Goal: Information Seeking & Learning: Learn about a topic

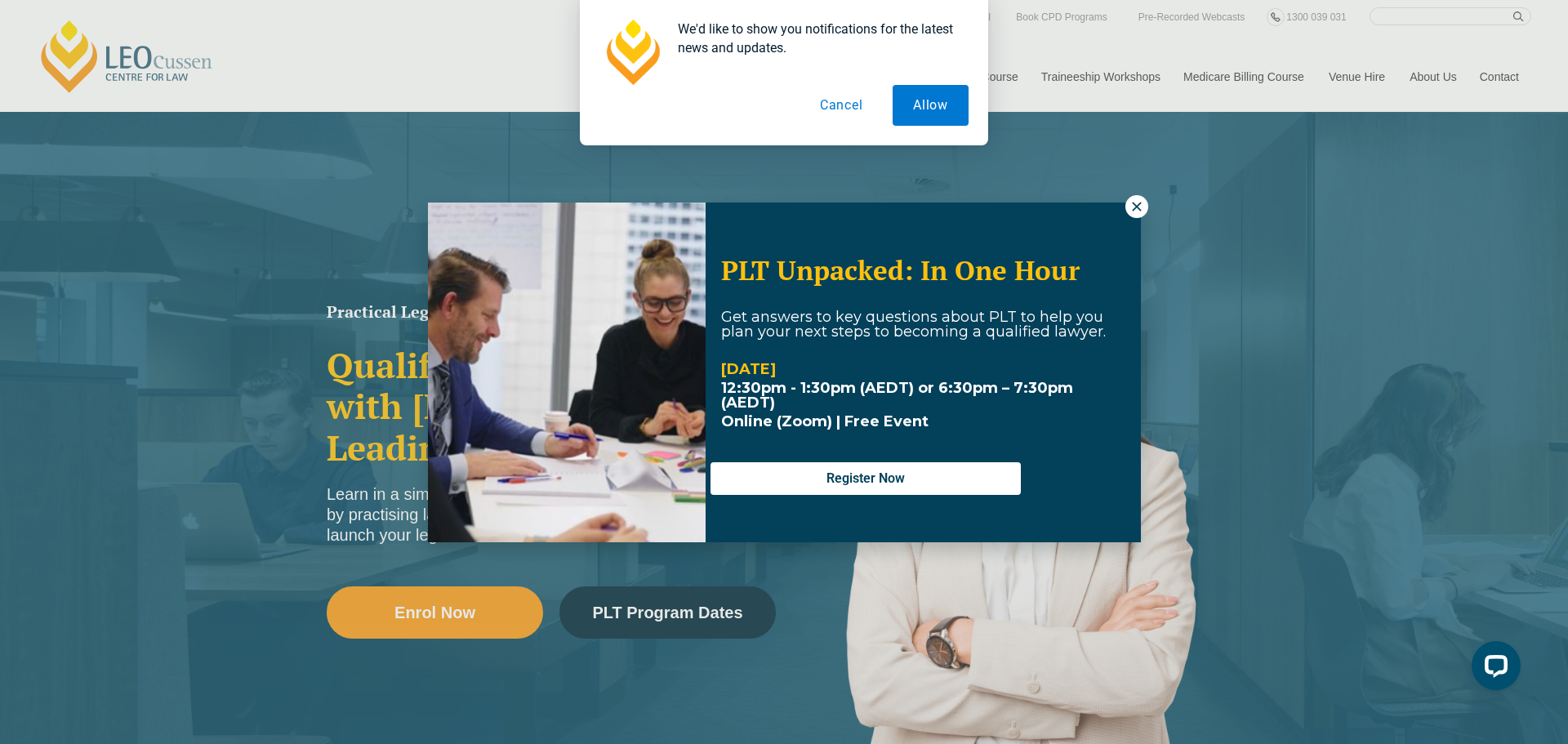
click at [844, 106] on button "Cancel" at bounding box center [841, 105] width 84 height 41
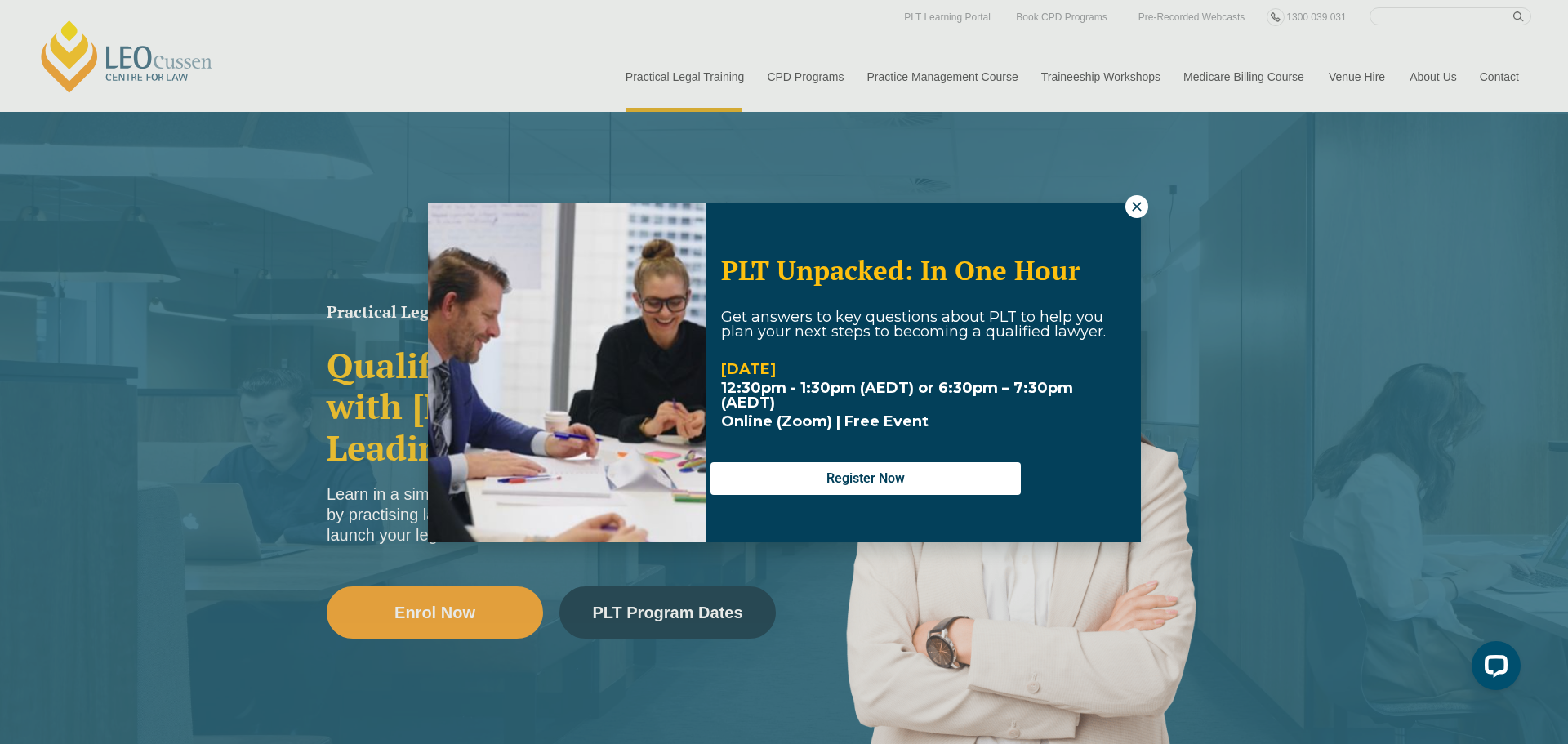
click at [804, 80] on div "PLT Unpacked: In One Hour Get answers to key questions about PLT to help you pl…" at bounding box center [784, 372] width 1568 height 744
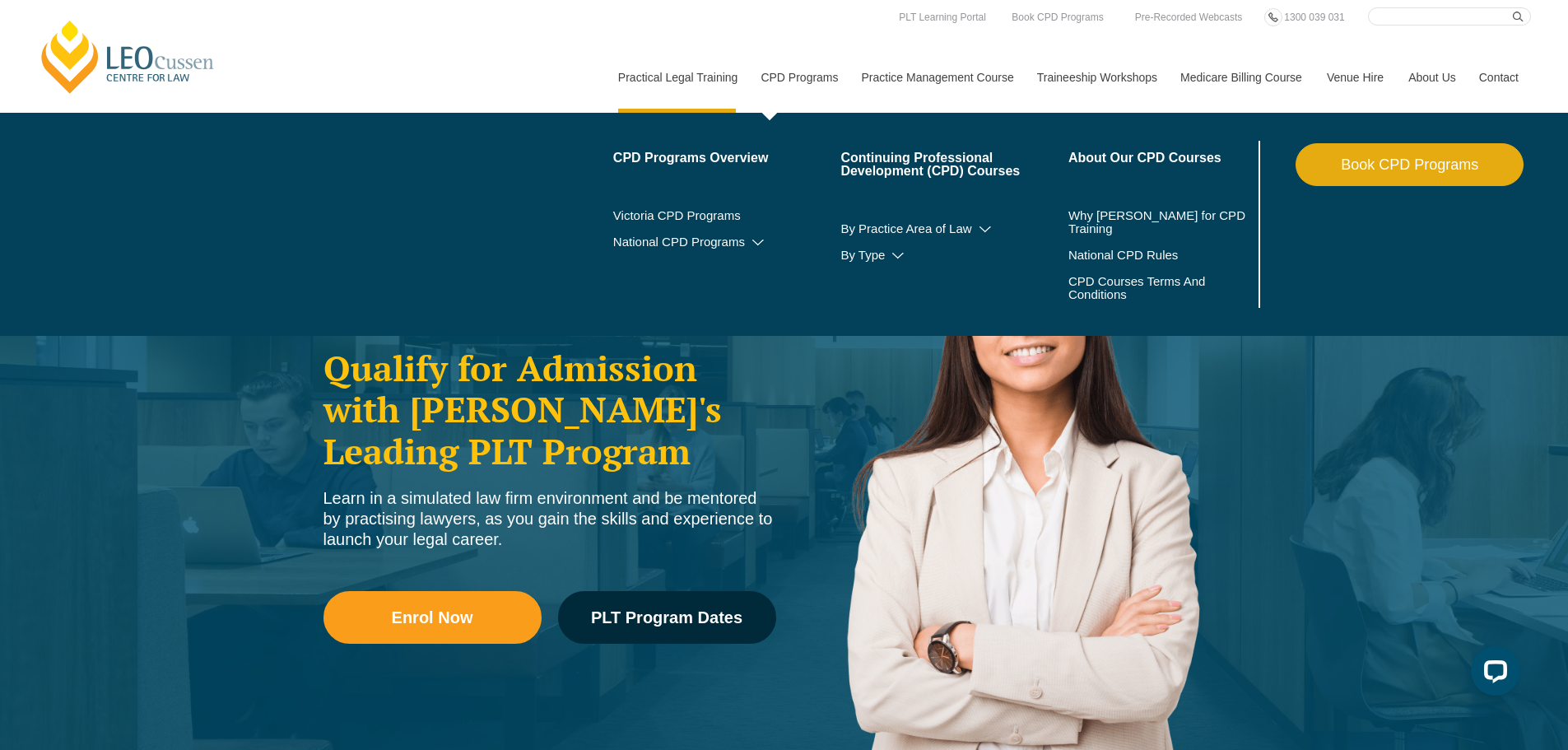
click at [807, 74] on link "CPD Programs" at bounding box center [799, 77] width 101 height 70
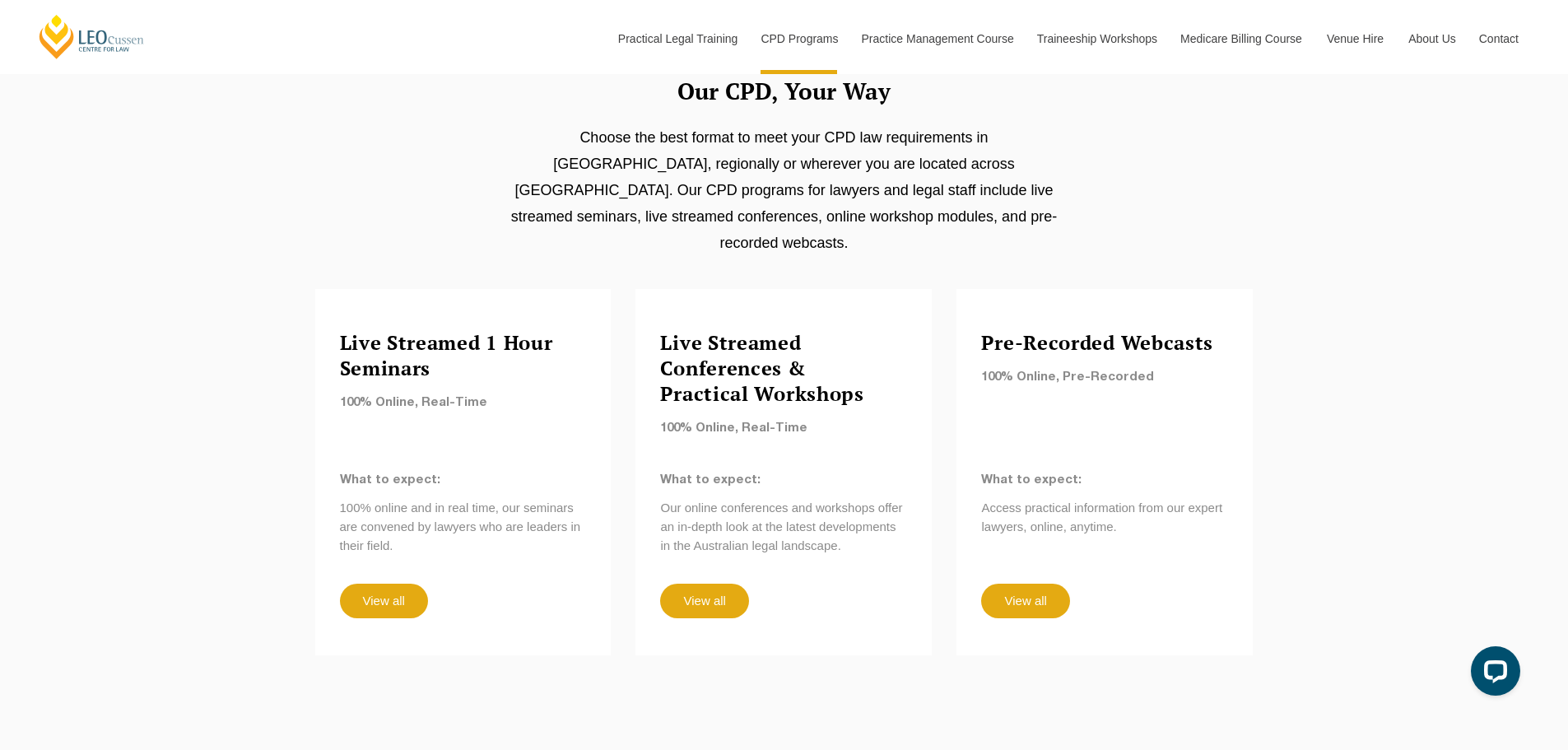
scroll to position [1316, 0]
click at [1029, 530] on div "Pre-Recorded Webcasts 100% Online, Pre-Recorded What to expect: Access practica…" at bounding box center [1105, 470] width 296 height 366
click at [1039, 576] on div "Pre-Recorded Webcasts 100% Online, Pre-Recorded What to expect: Access practica…" at bounding box center [1105, 470] width 296 height 366
click at [1033, 583] on link "View all" at bounding box center [1025, 600] width 88 height 35
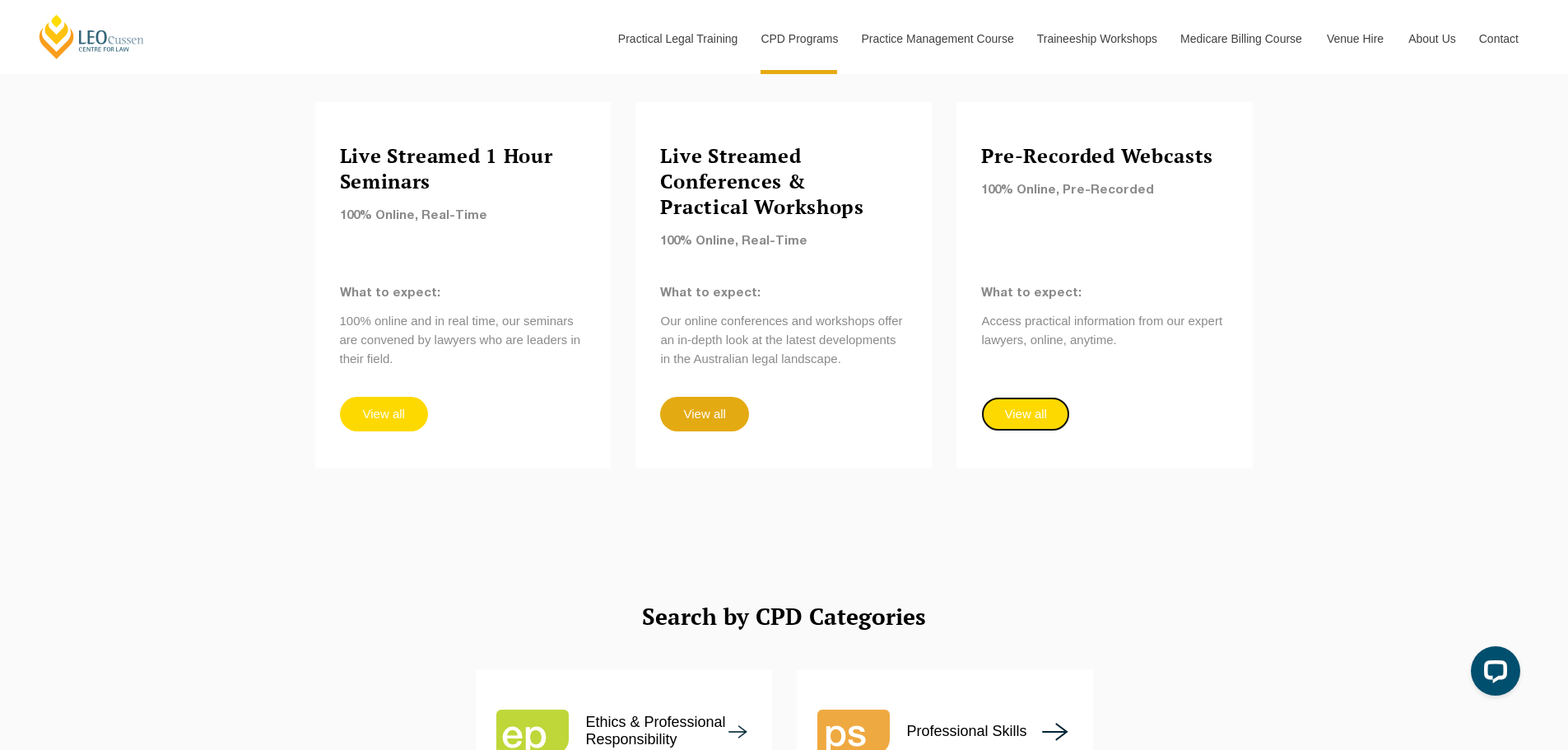
scroll to position [1811, 0]
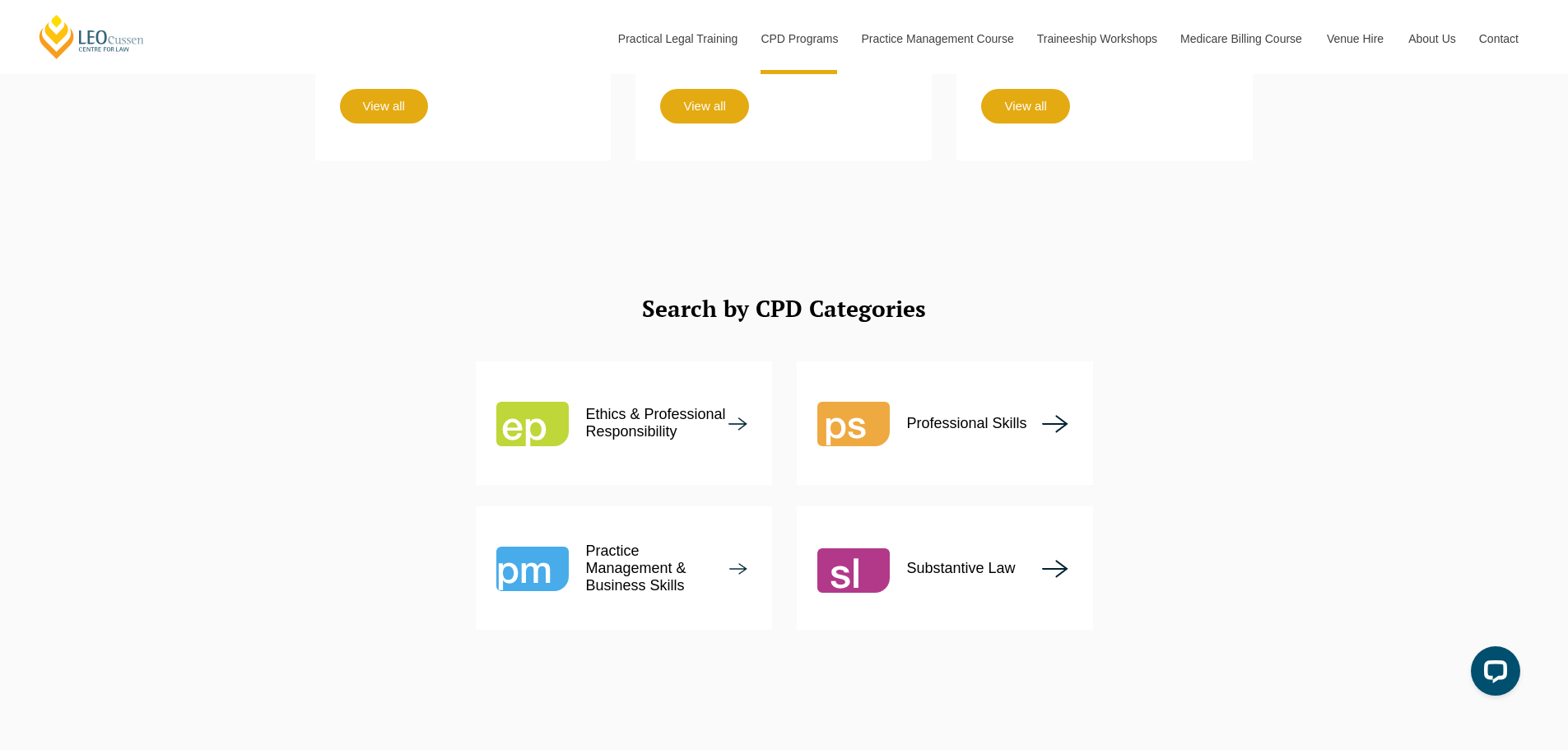
click at [922, 394] on div "Professional Skills" at bounding box center [923, 422] width 210 height 72
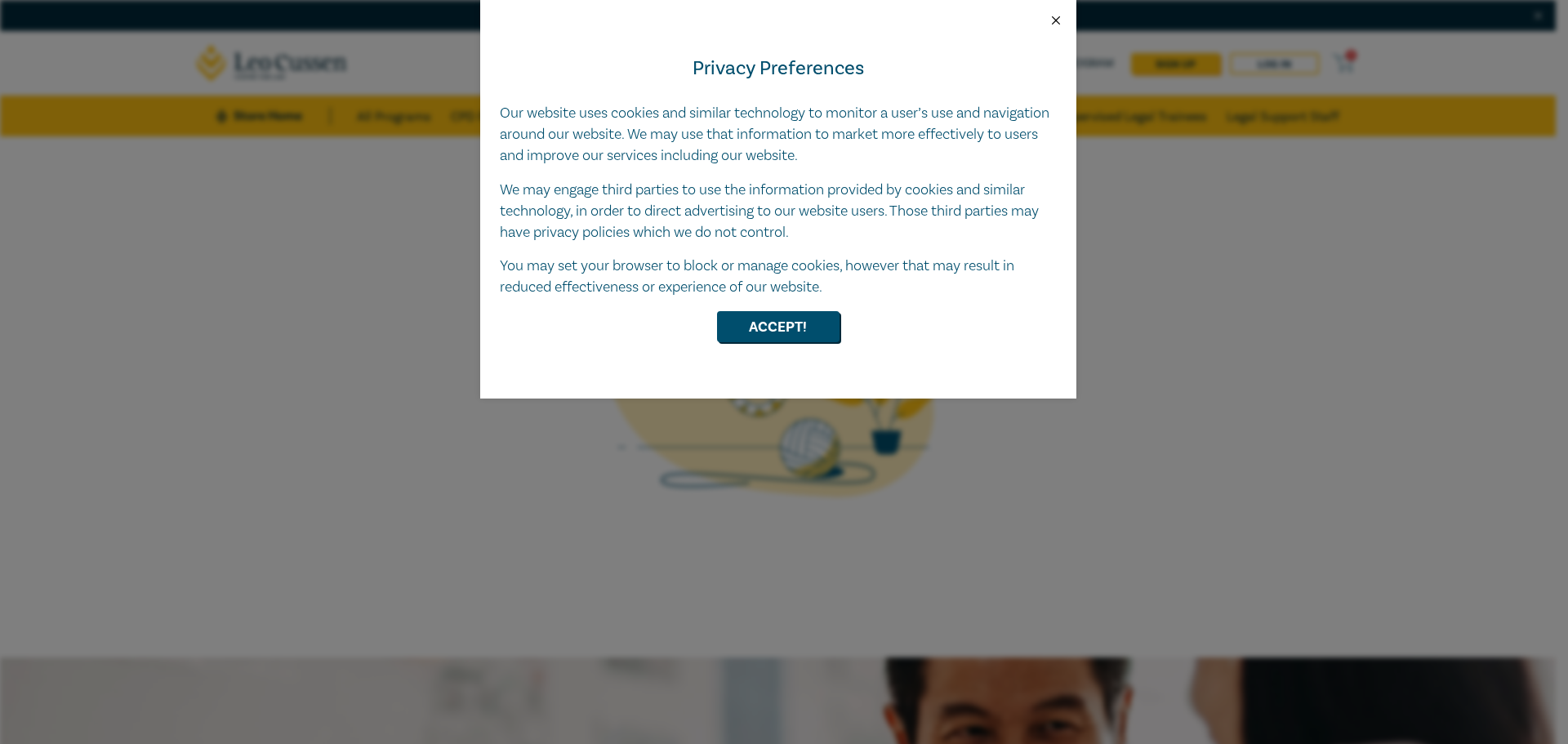
click at [1055, 23] on button "Close" at bounding box center [1056, 20] width 15 height 14
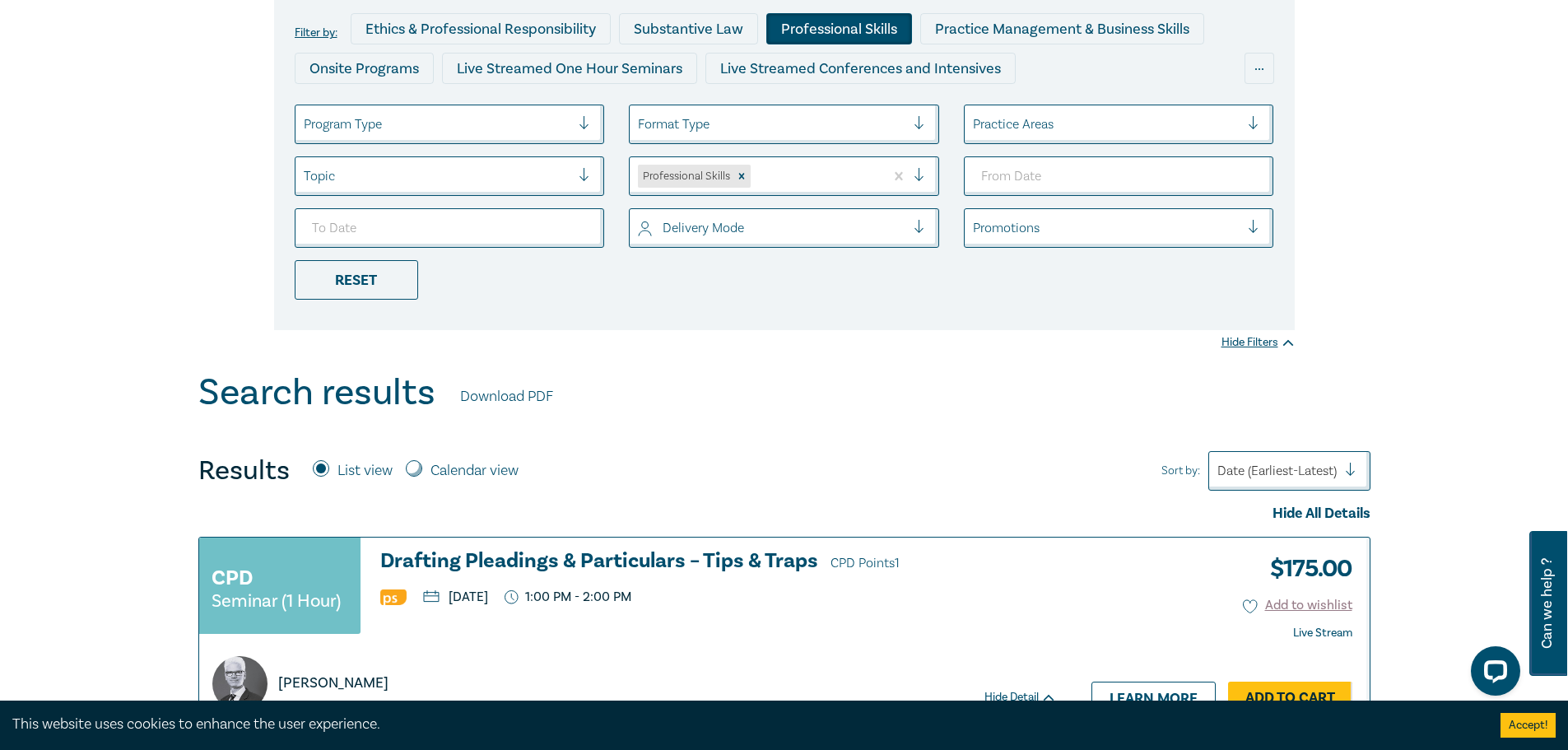
scroll to position [82, 0]
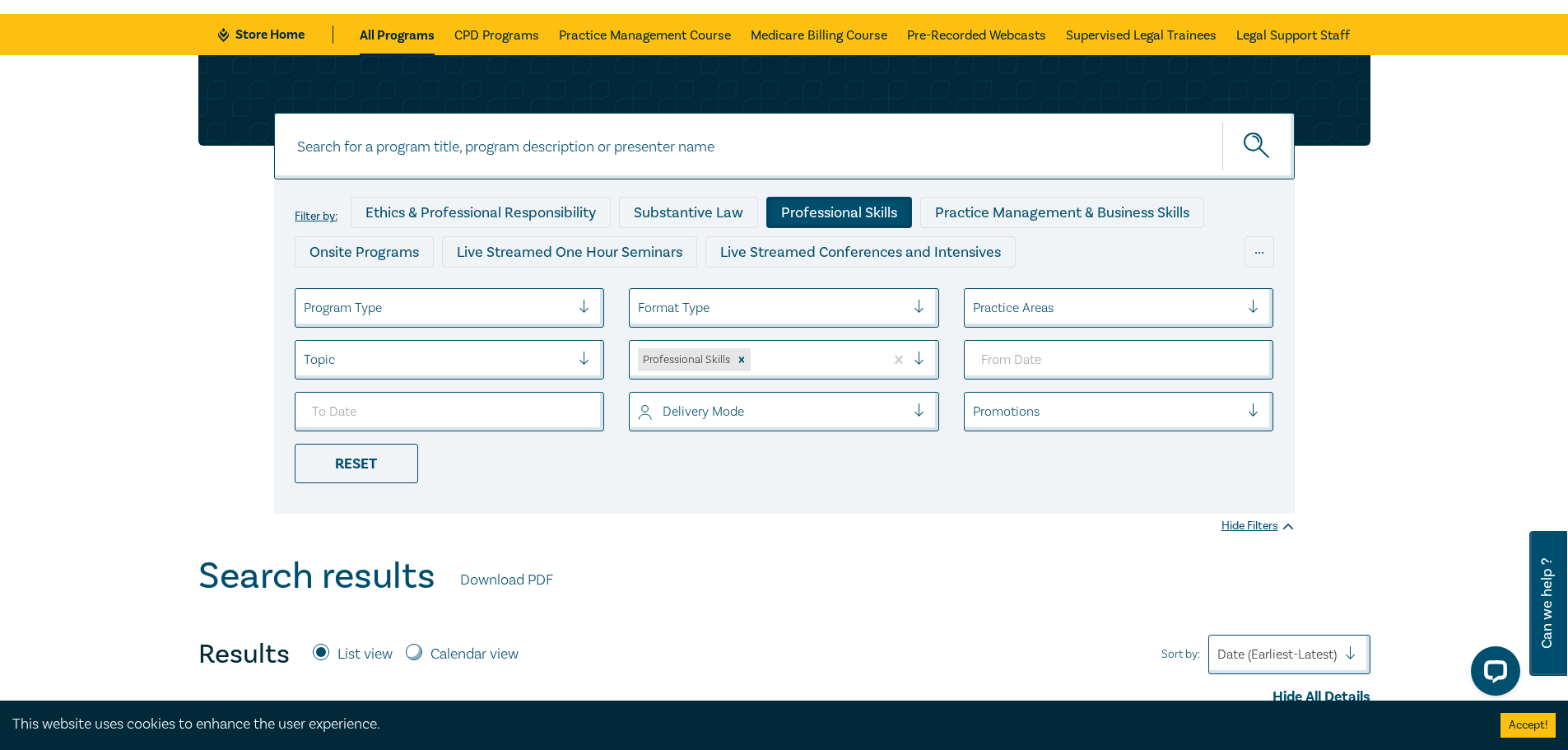
click at [514, 301] on div at bounding box center [437, 307] width 268 height 21
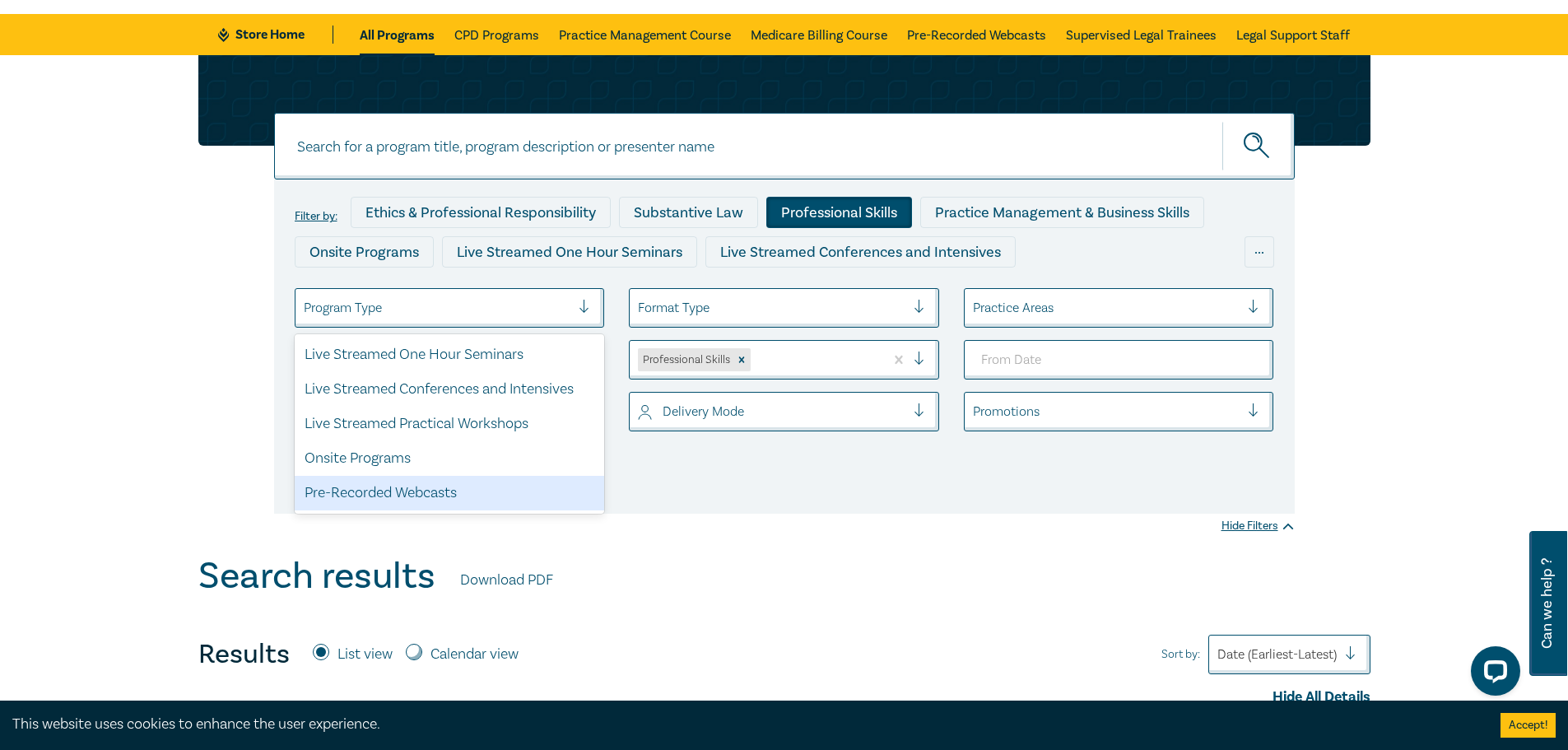
click at [411, 493] on div "Pre-Recorded Webcasts" at bounding box center [450, 493] width 311 height 35
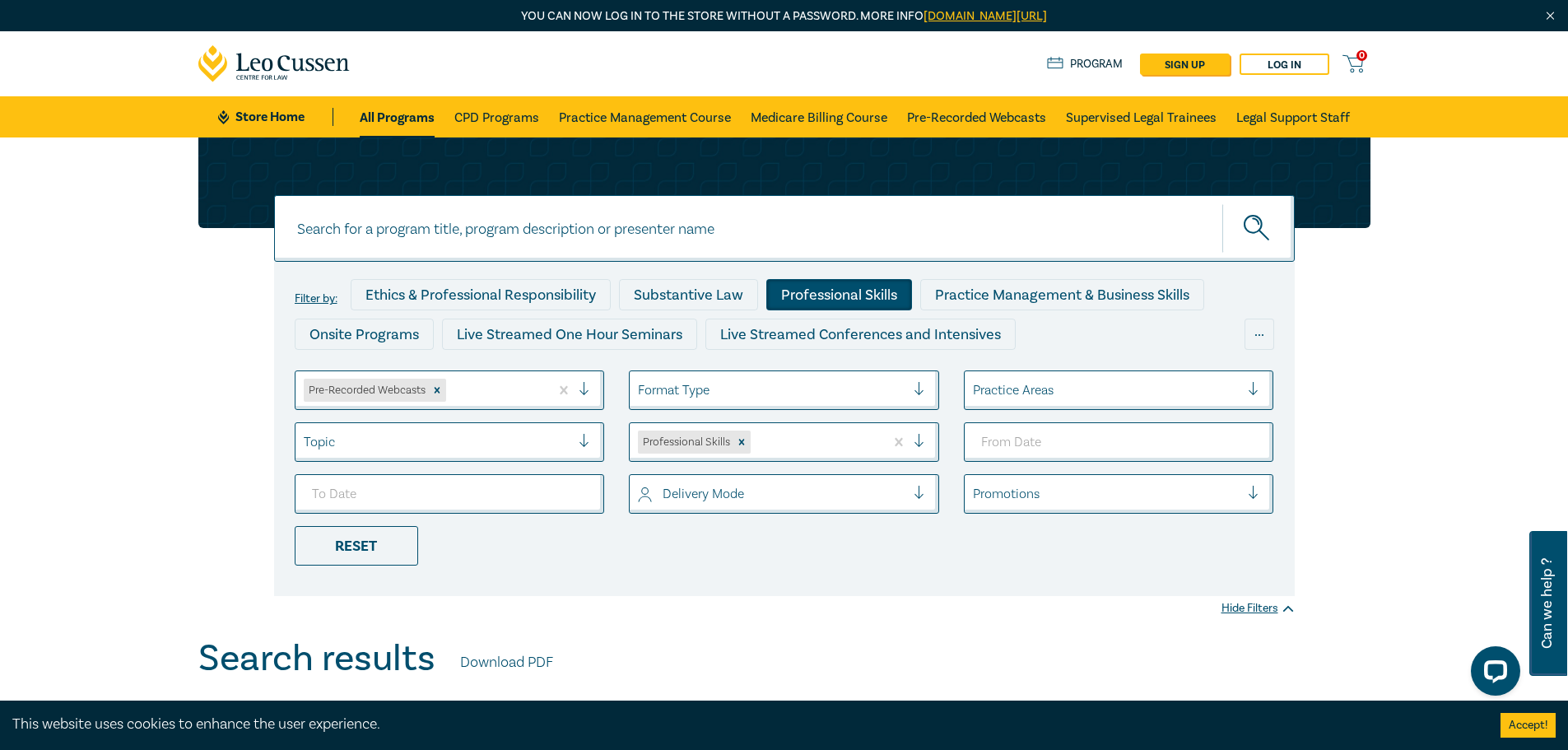
click at [1175, 402] on div "Practice Areas" at bounding box center [1107, 390] width 284 height 28
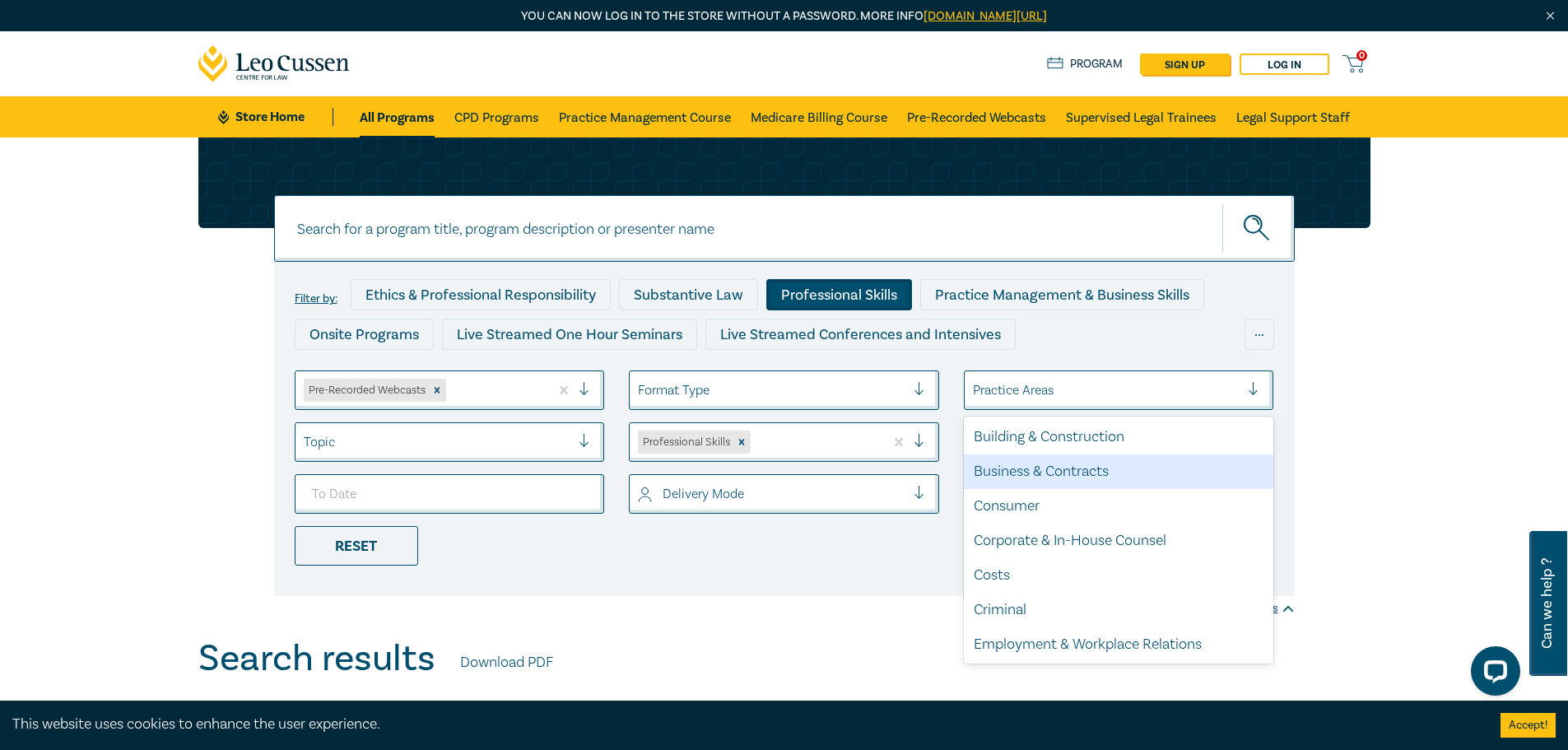
click at [1062, 463] on div "Business & Contracts" at bounding box center [1119, 471] width 311 height 35
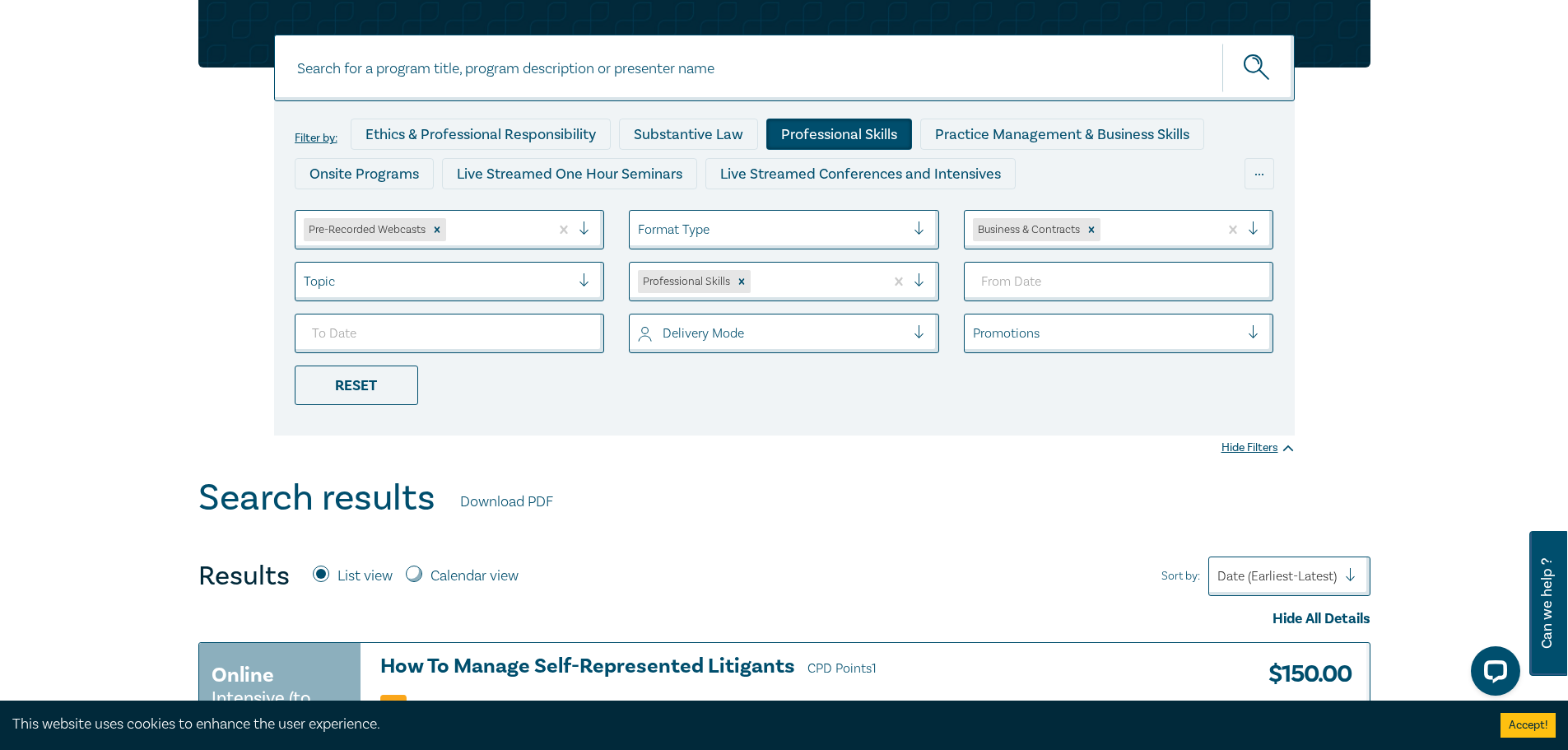
scroll to position [82, 0]
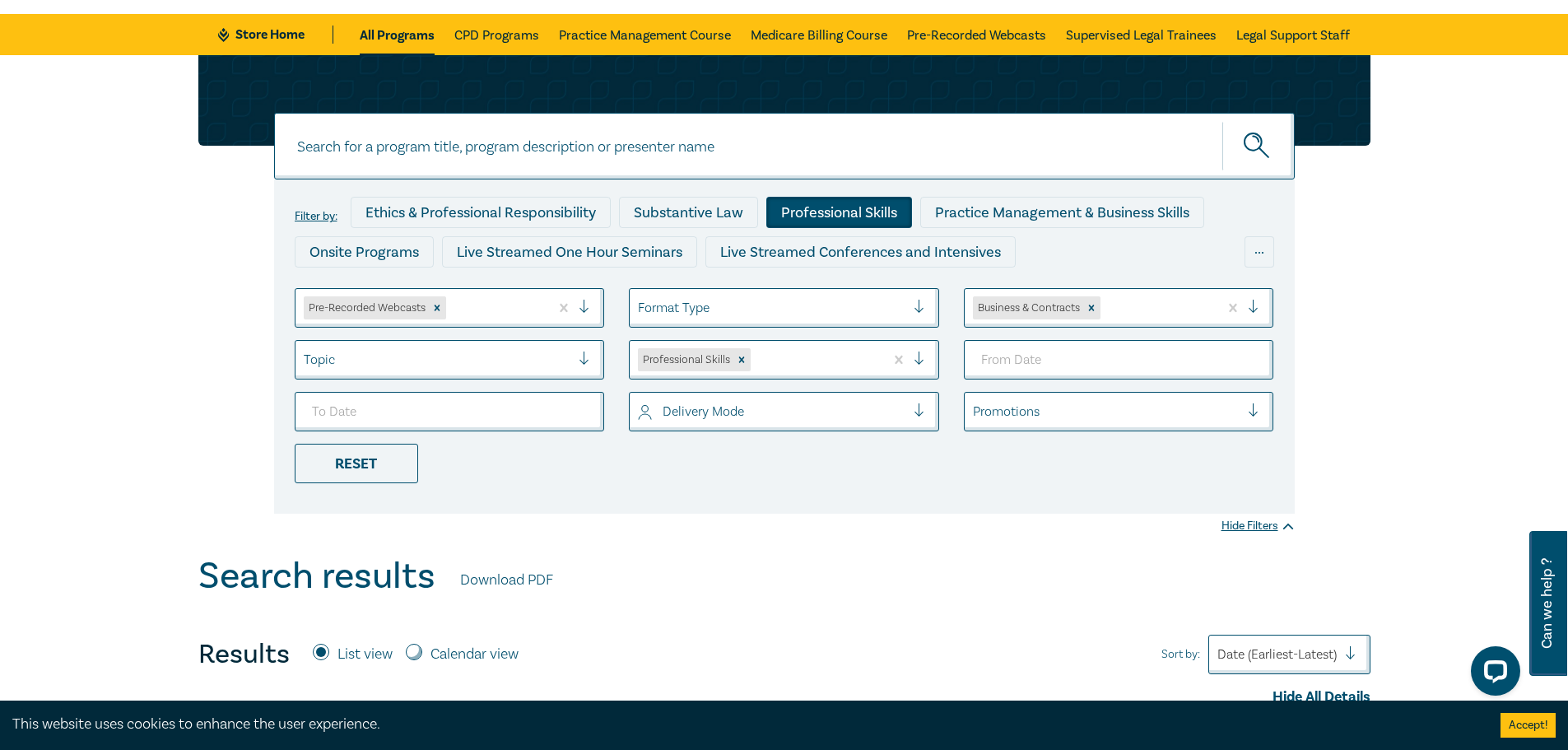
drag, startPoint x: 351, startPoint y: 445, endPoint x: 1119, endPoint y: 329, distance: 776.7
click at [351, 445] on div "Reset" at bounding box center [355, 463] width 123 height 39
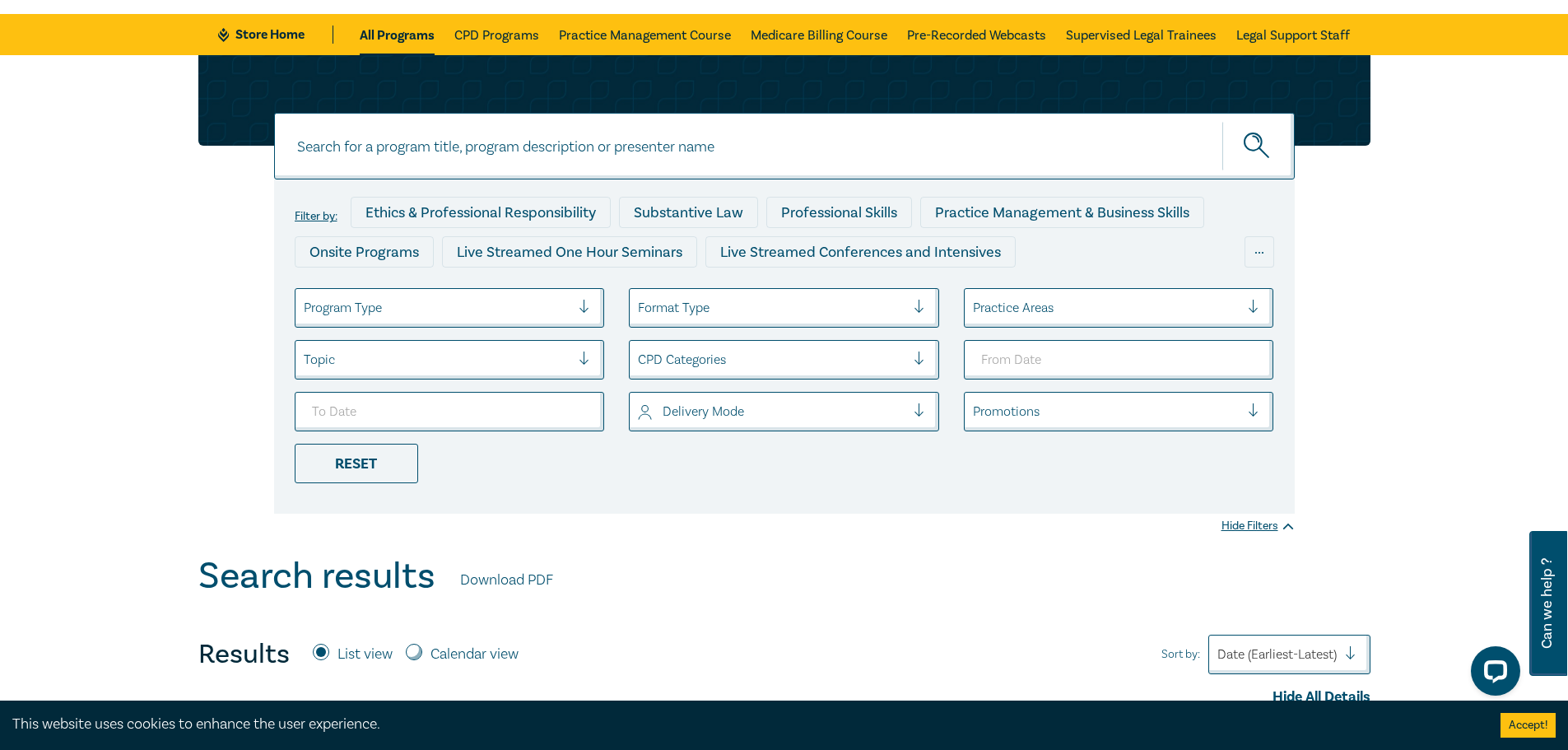
click at [1119, 312] on div at bounding box center [1107, 307] width 268 height 21
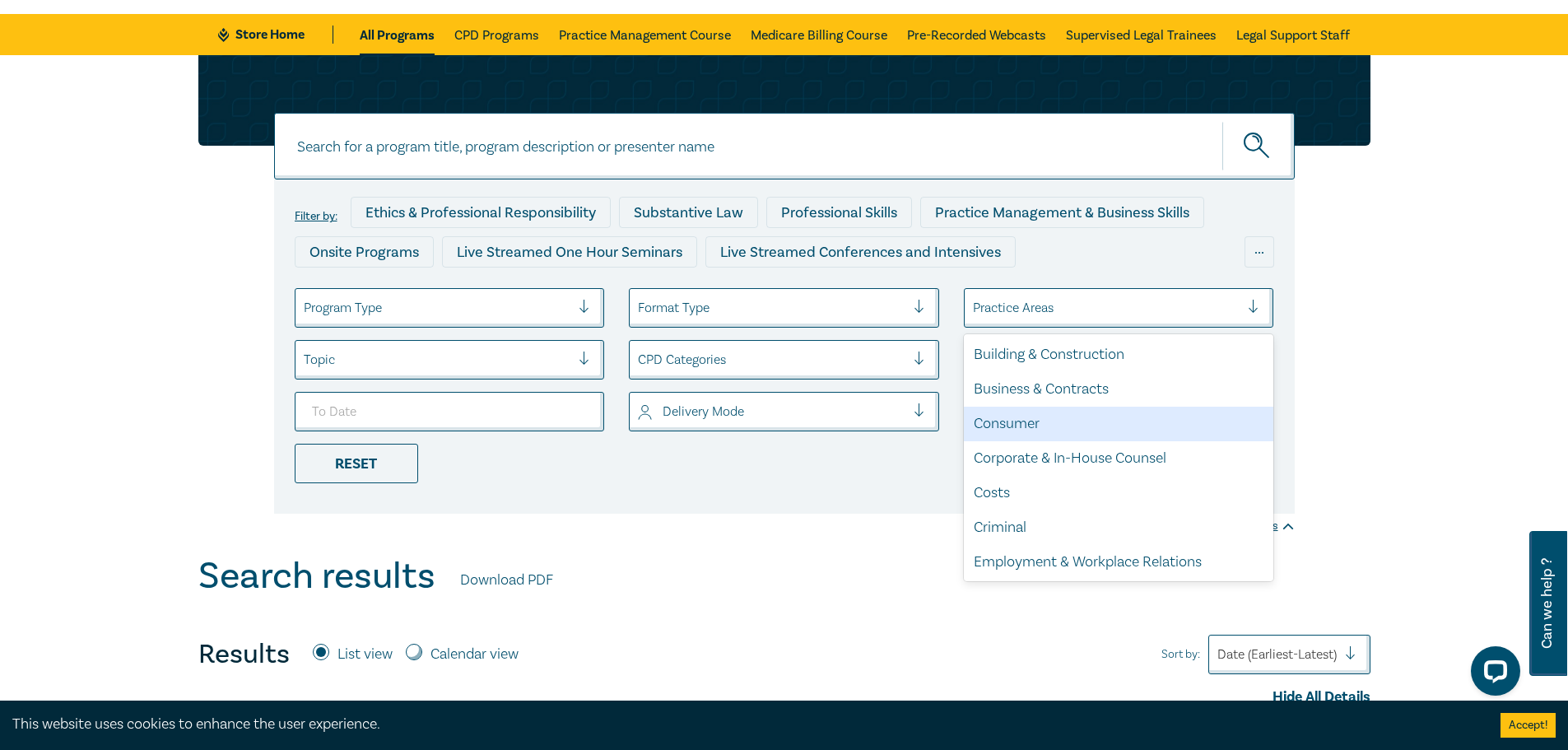
click at [1076, 422] on div "Consumer" at bounding box center [1119, 424] width 311 height 35
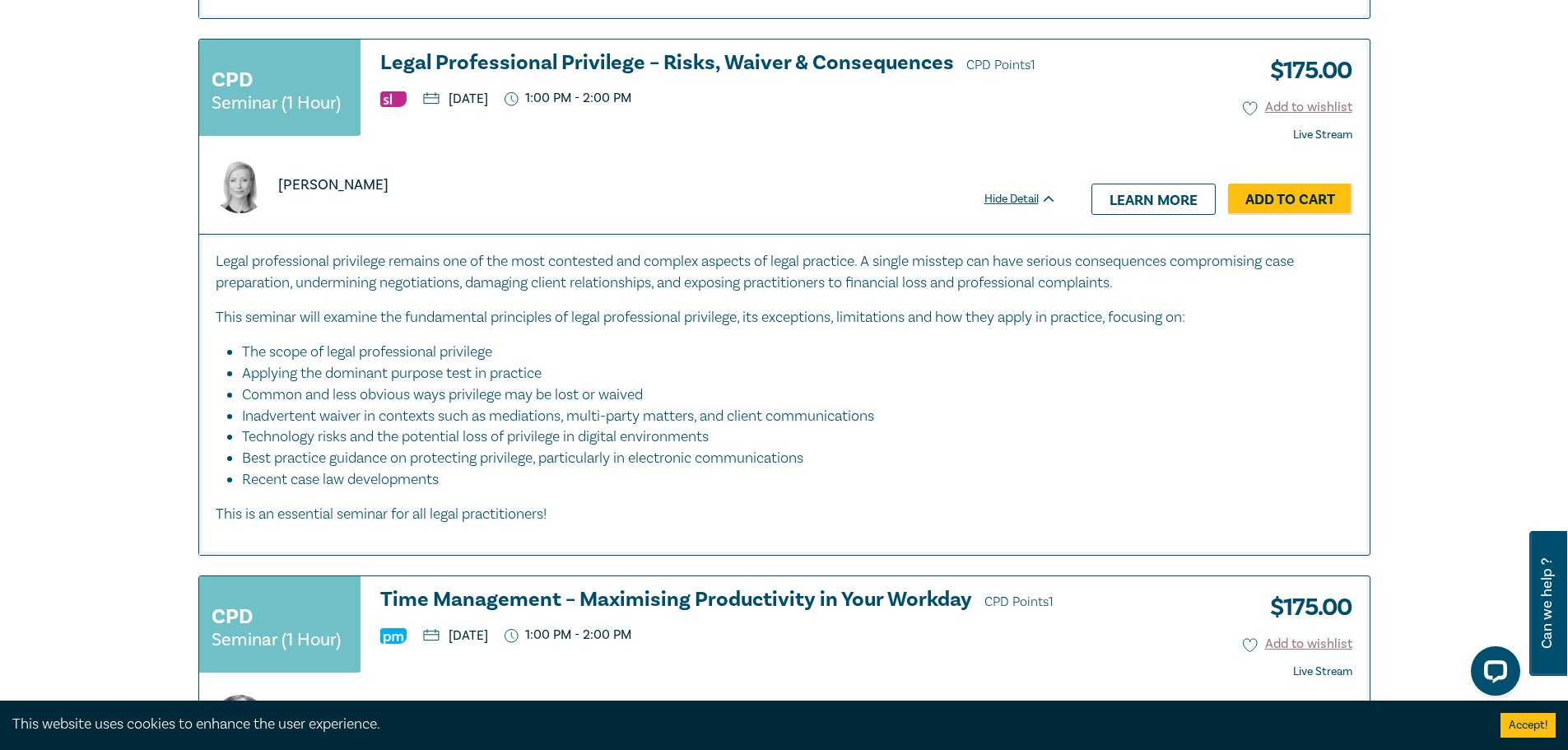
scroll to position [3304, 0]
